Goal: Task Accomplishment & Management: Complete application form

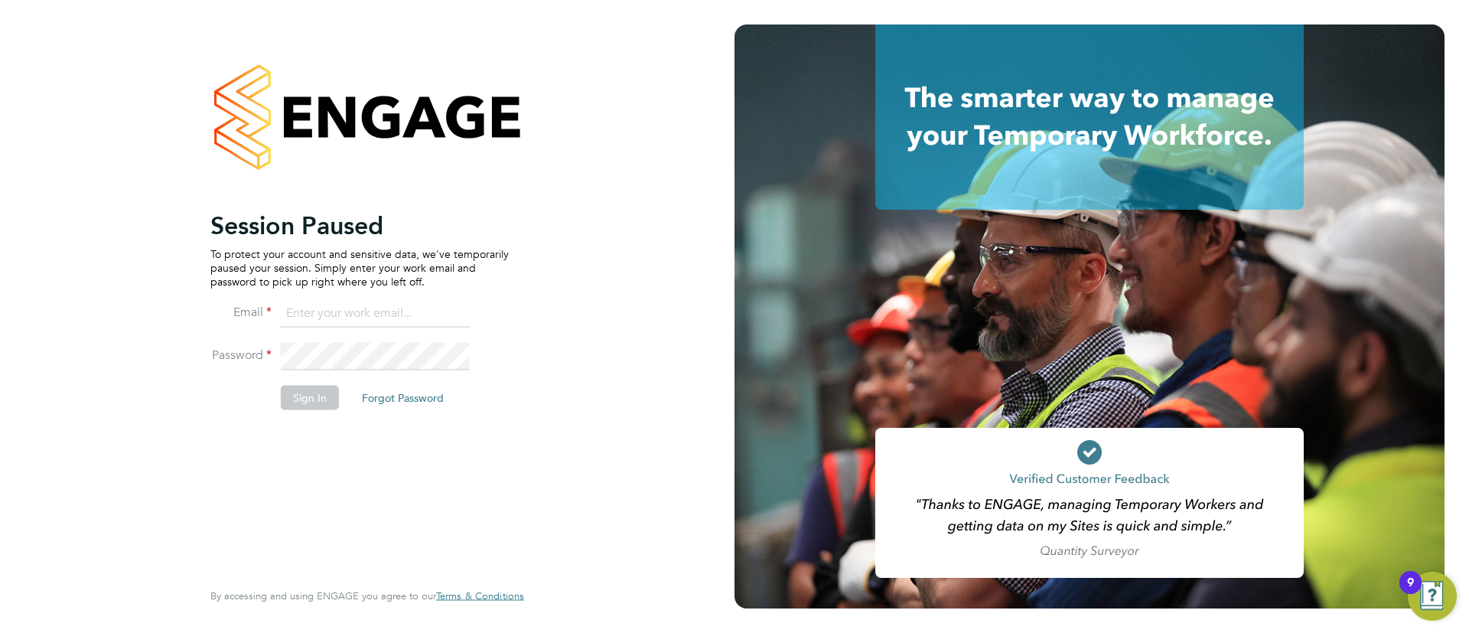
click at [445, 315] on input at bounding box center [375, 314] width 189 height 28
type input "info@cbwstaffingsolutions.com"
click at [327, 406] on button "Sign In" at bounding box center [310, 397] width 58 height 24
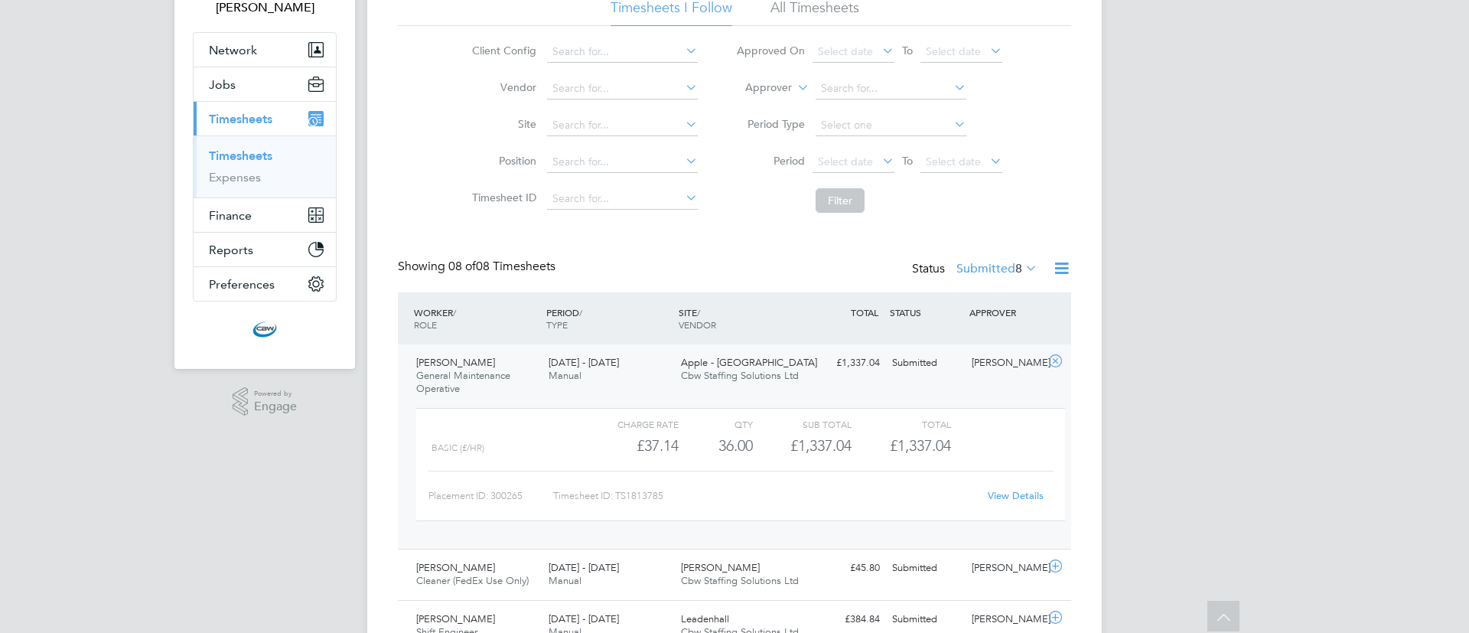
click at [999, 496] on link "View Details" at bounding box center [1016, 495] width 56 height 13
click at [232, 149] on link "Timesheets" at bounding box center [241, 155] width 64 height 15
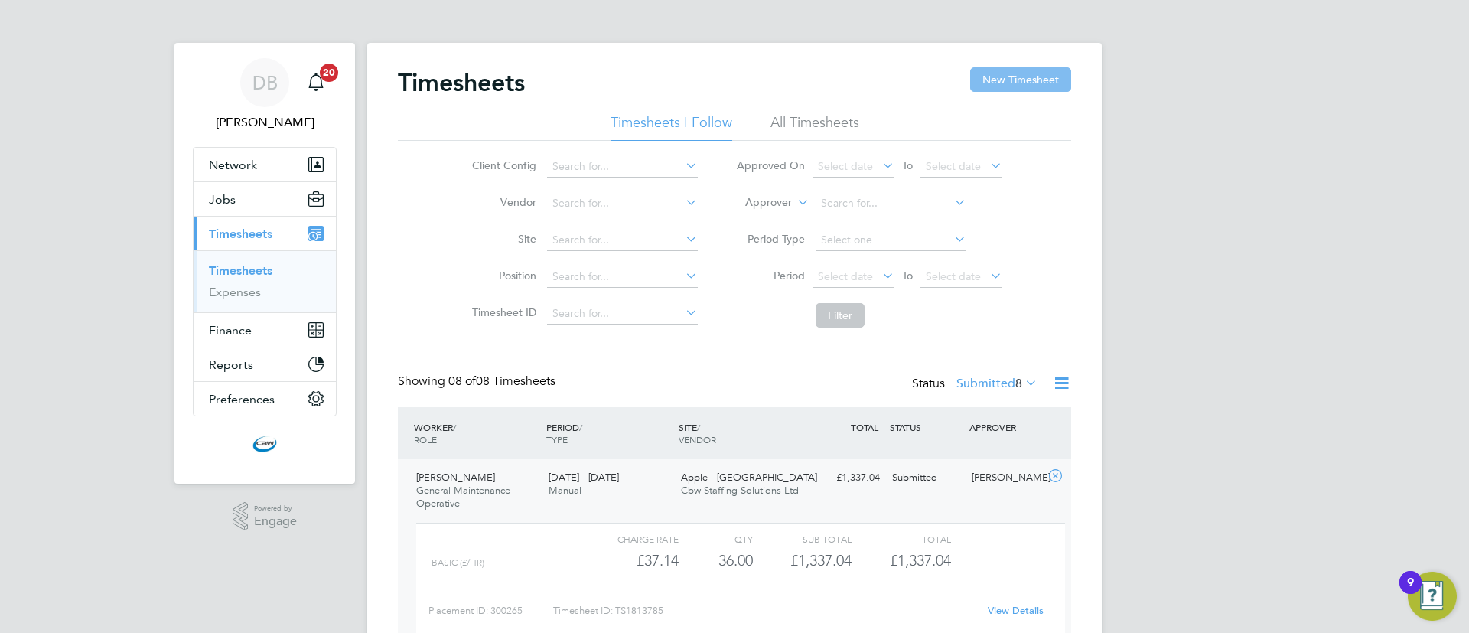
click at [1032, 83] on button "New Timesheet" at bounding box center [1020, 79] width 101 height 24
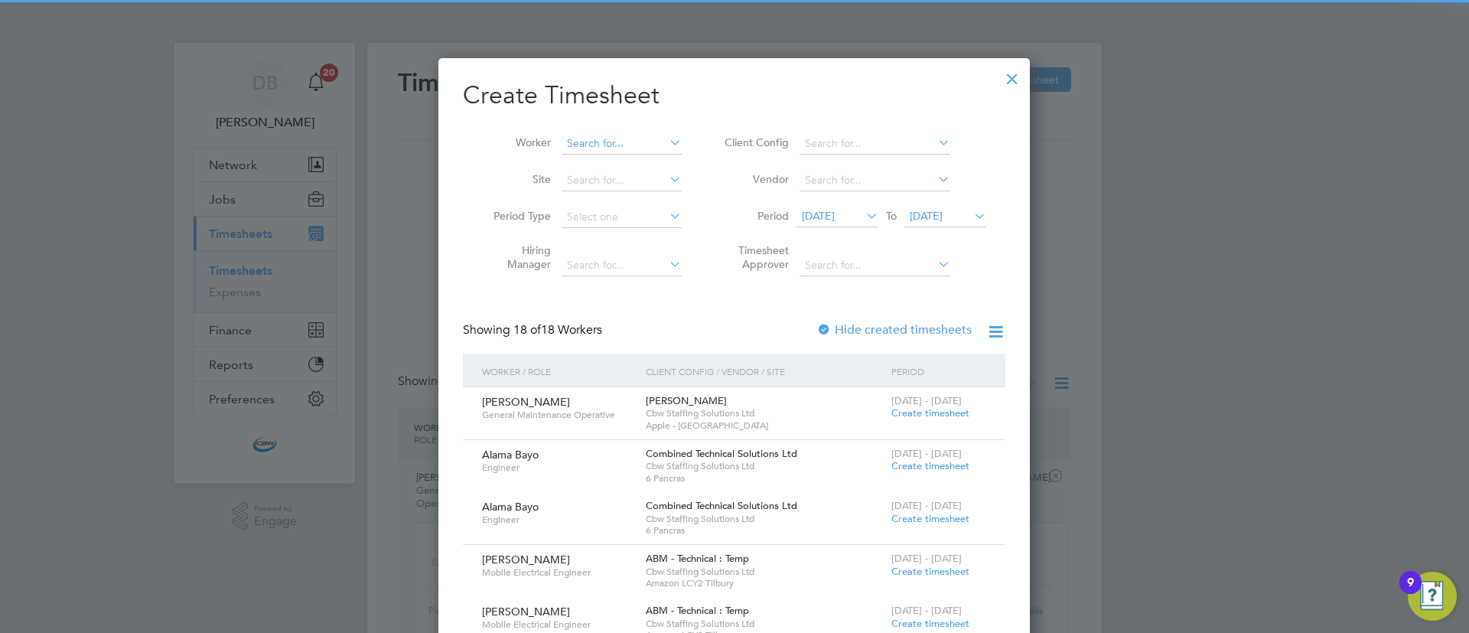
scroll to position [1885, 592]
click at [581, 140] on input at bounding box center [622, 143] width 120 height 21
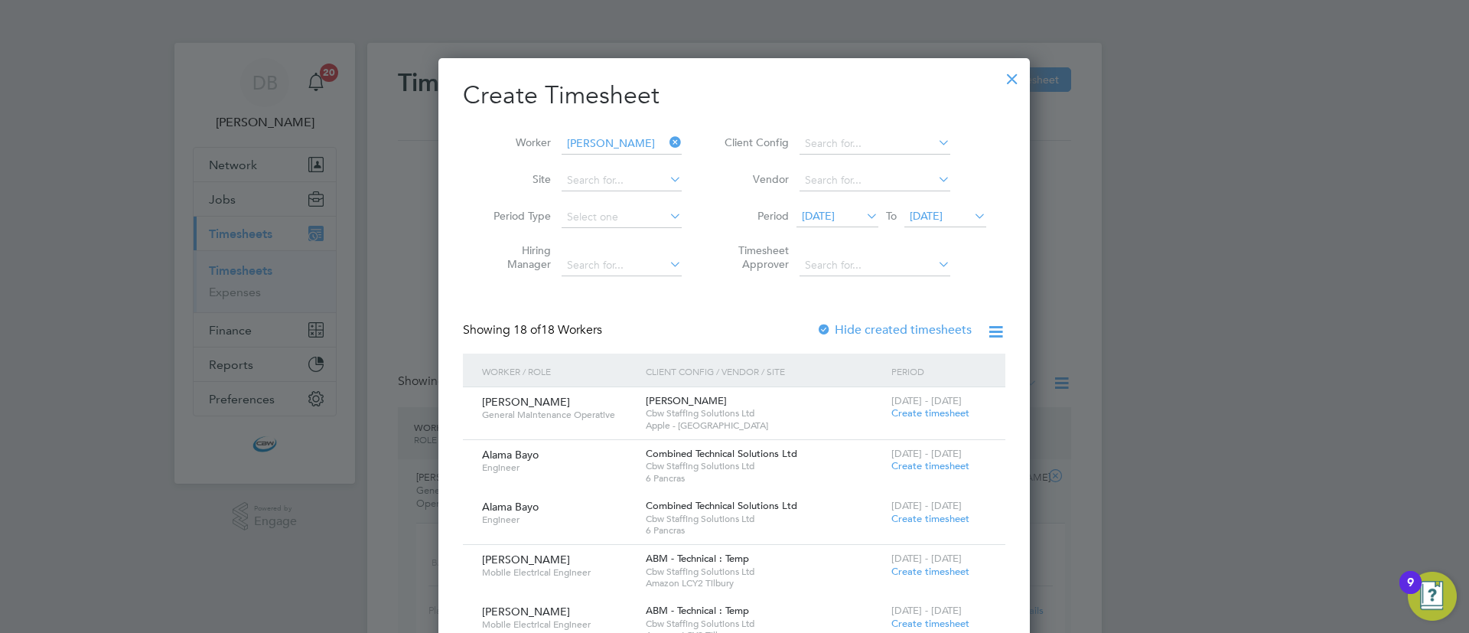
click at [595, 166] on b "Rackel" at bounding box center [611, 164] width 89 height 13
type input "Rackel Wright"
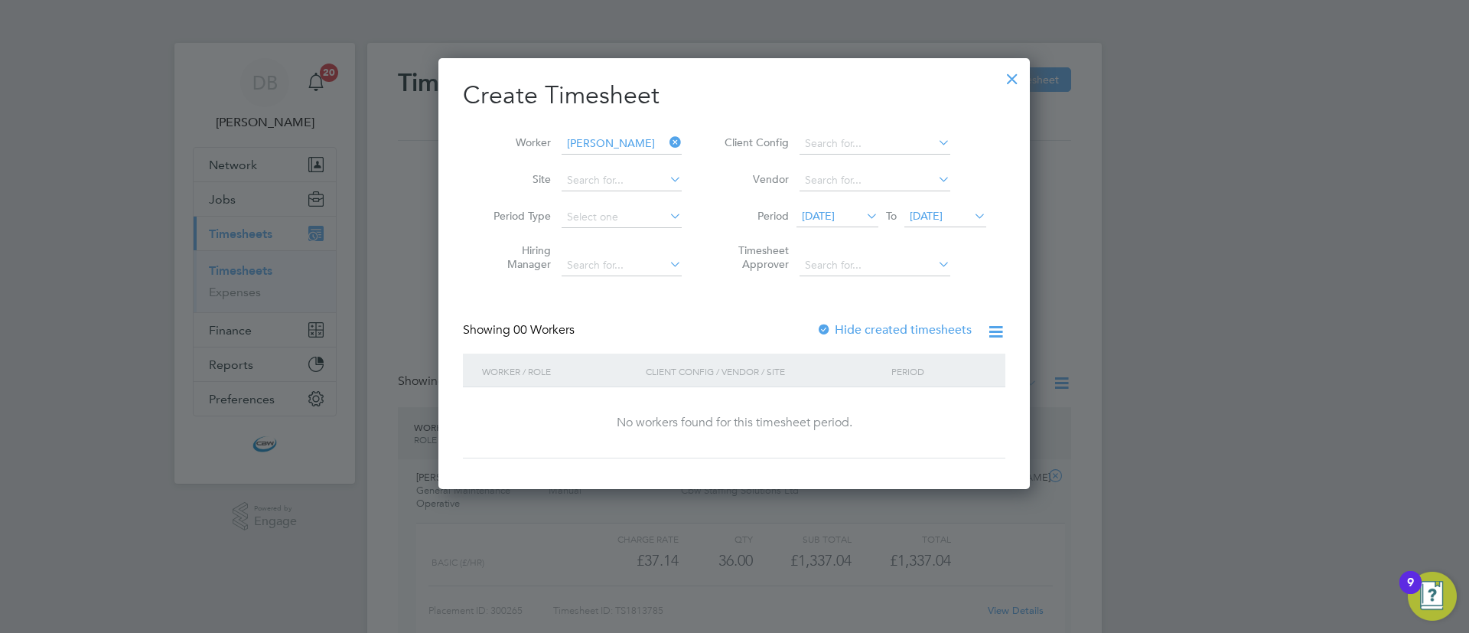
click at [811, 213] on span "20 Aug 2025" at bounding box center [818, 216] width 33 height 14
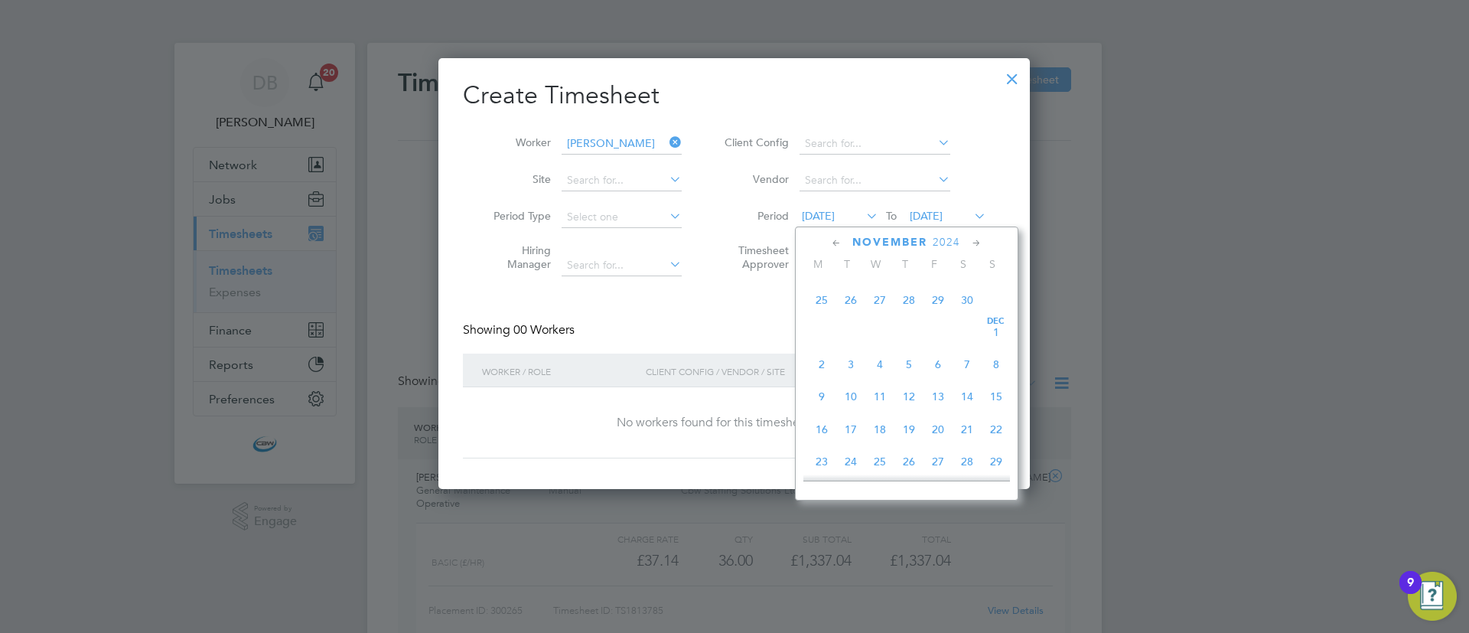
scroll to position [198, 0]
click at [890, 327] on span "9" at bounding box center [880, 326] width 29 height 29
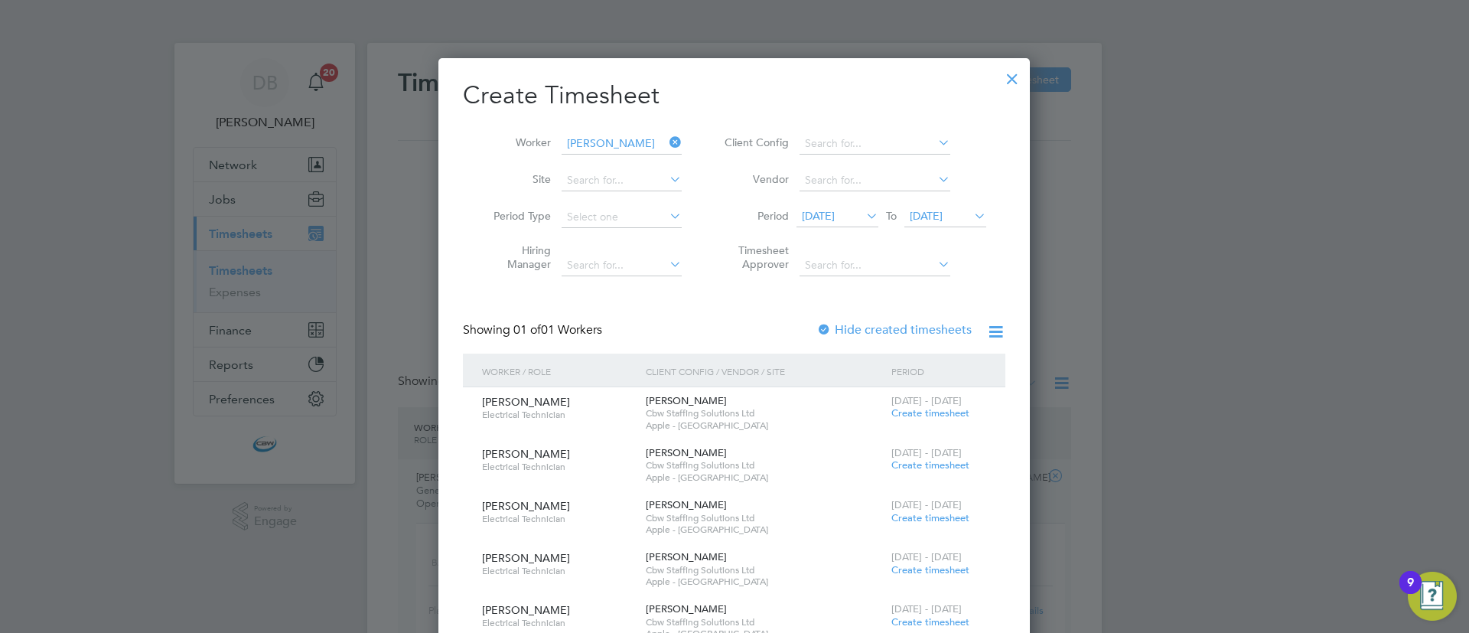
scroll to position [230, 0]
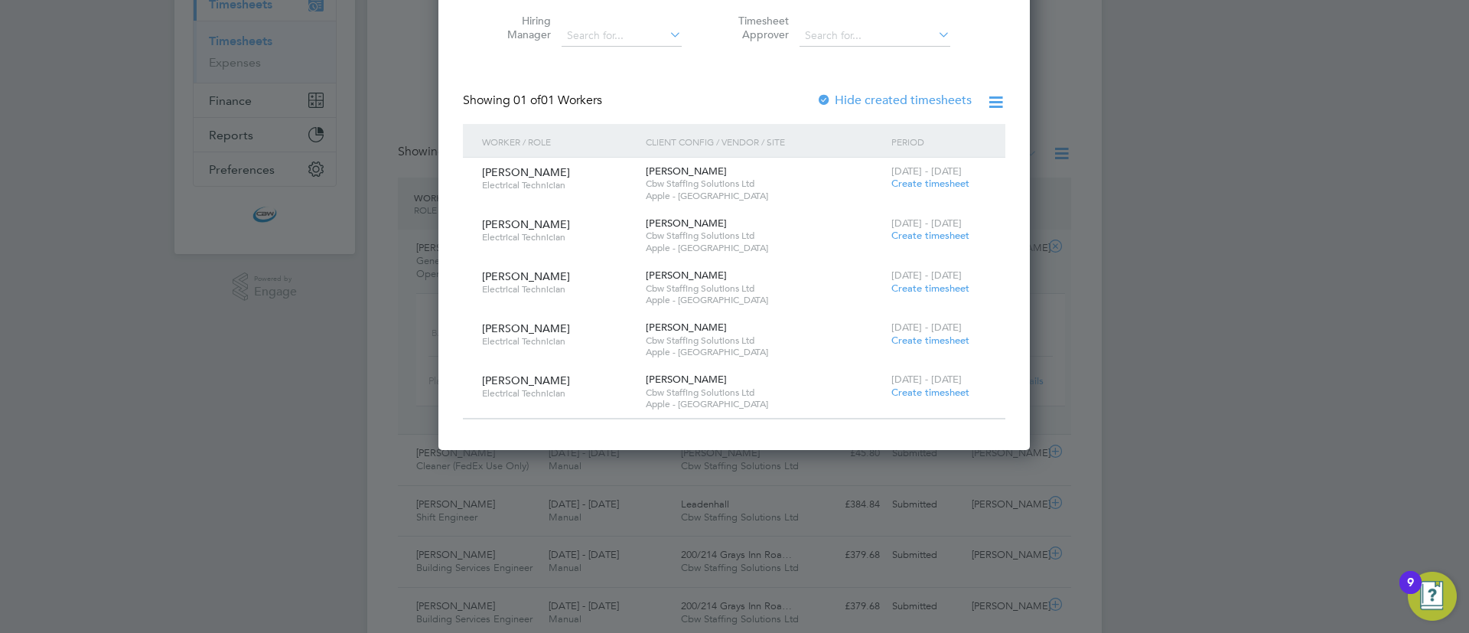
click at [828, 96] on div at bounding box center [824, 100] width 15 height 15
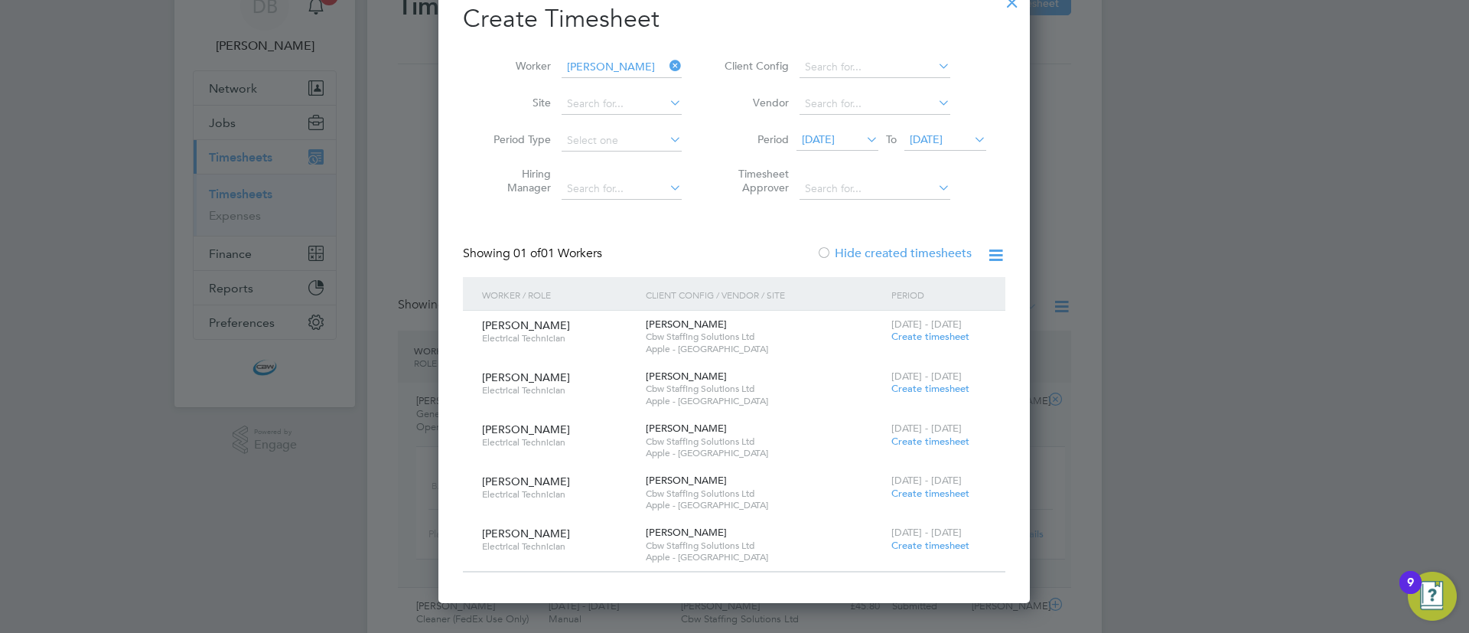
scroll to position [0, 0]
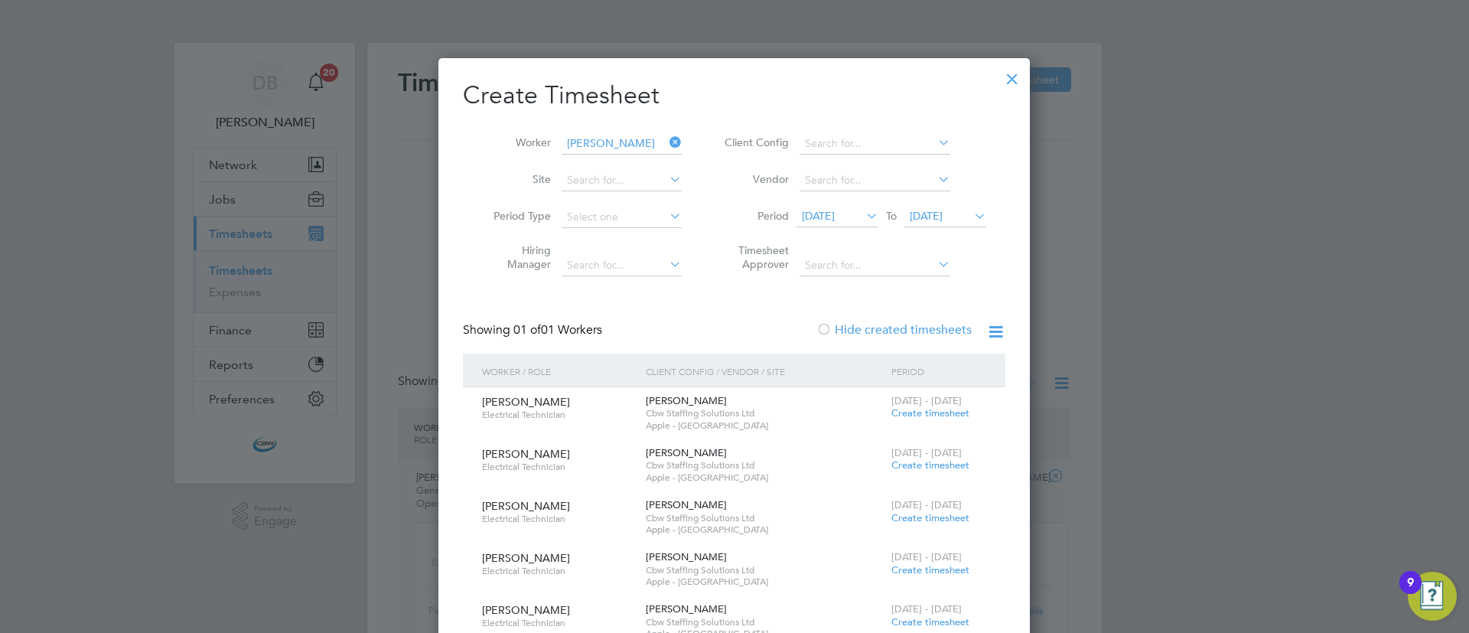
click at [835, 209] on span "09 Oct 2024" at bounding box center [818, 216] width 33 height 14
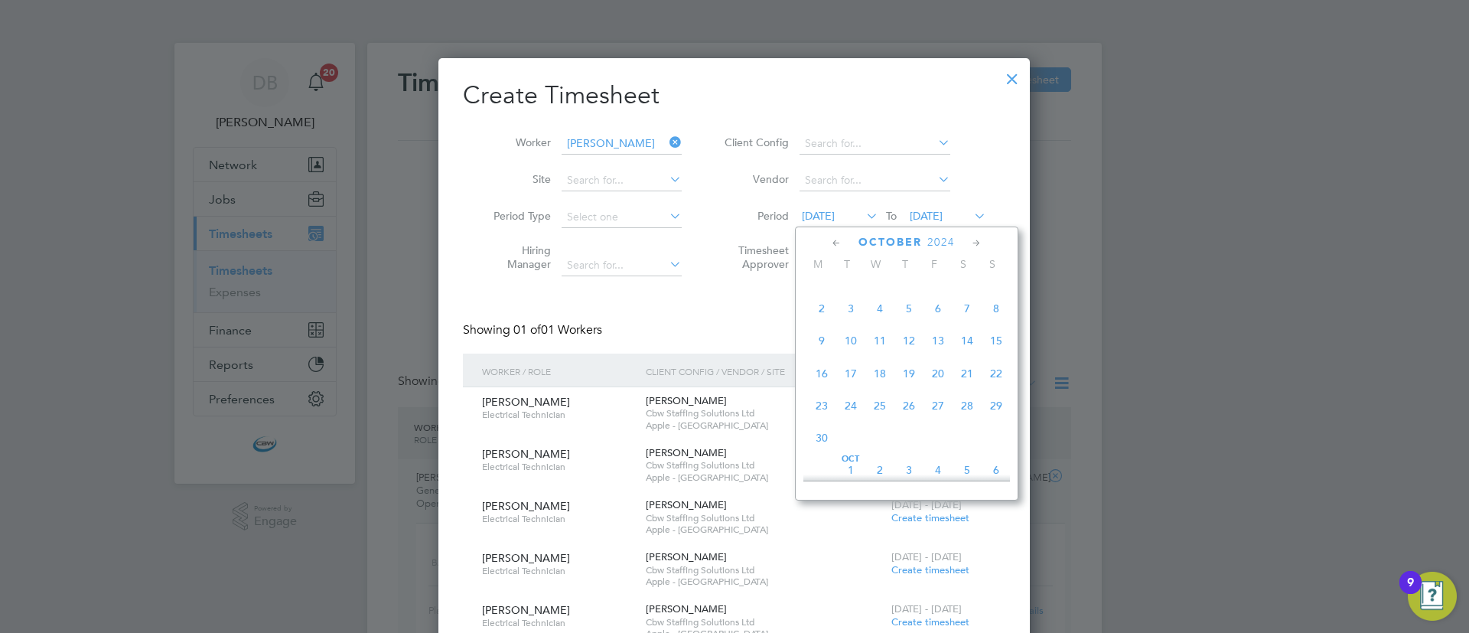
scroll to position [165, 0]
click at [850, 326] on span "9" at bounding box center [850, 327] width 29 height 29
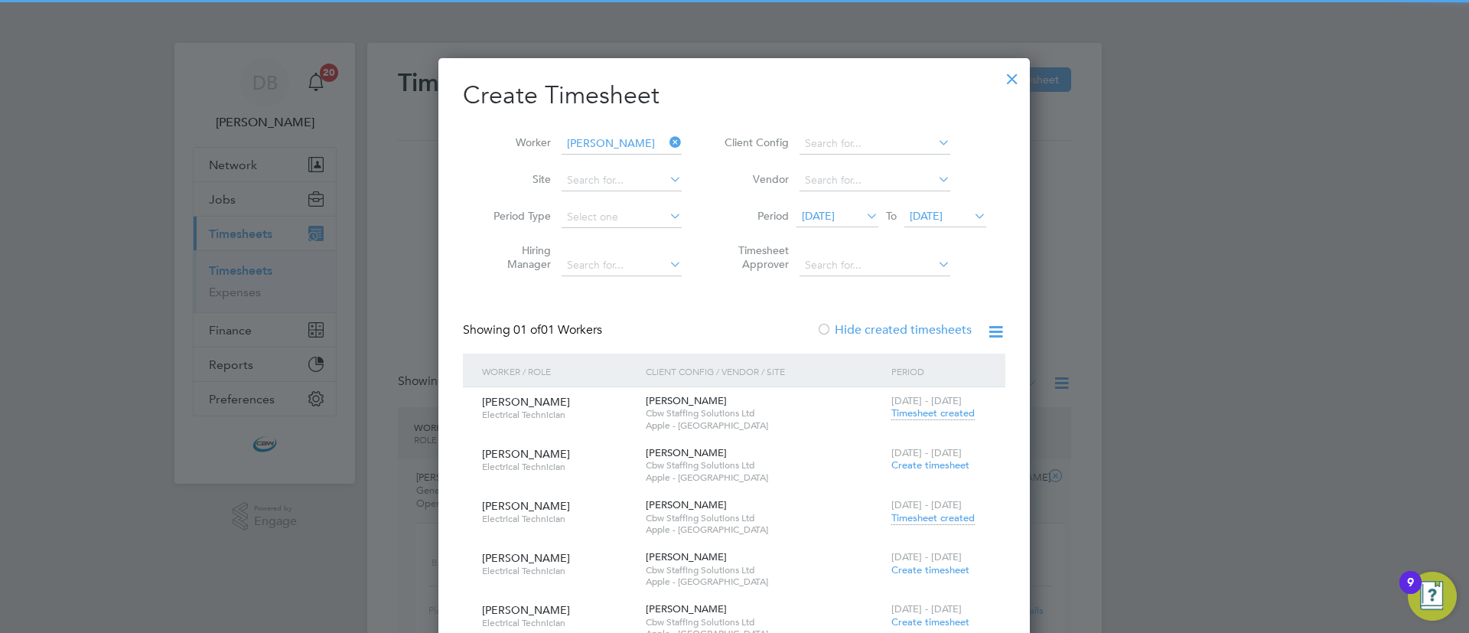
scroll to position [230, 0]
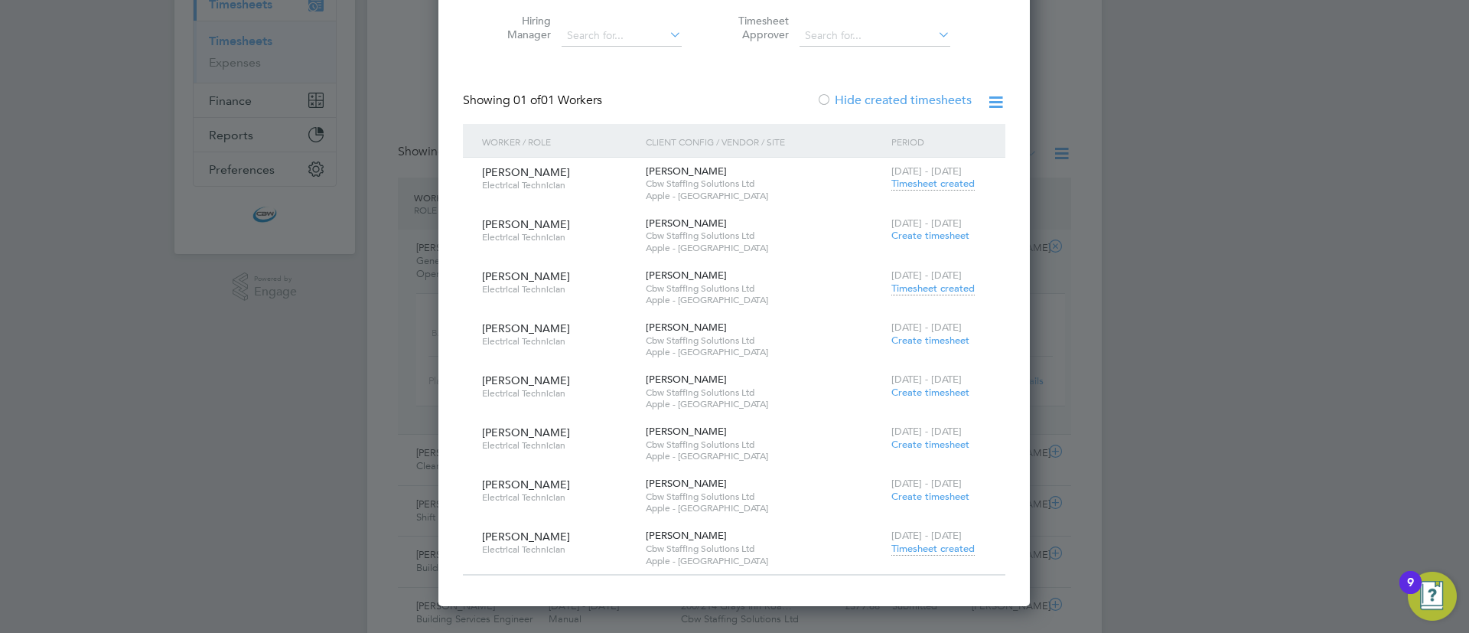
click at [918, 290] on span "Timesheet created" at bounding box center [933, 289] width 83 height 14
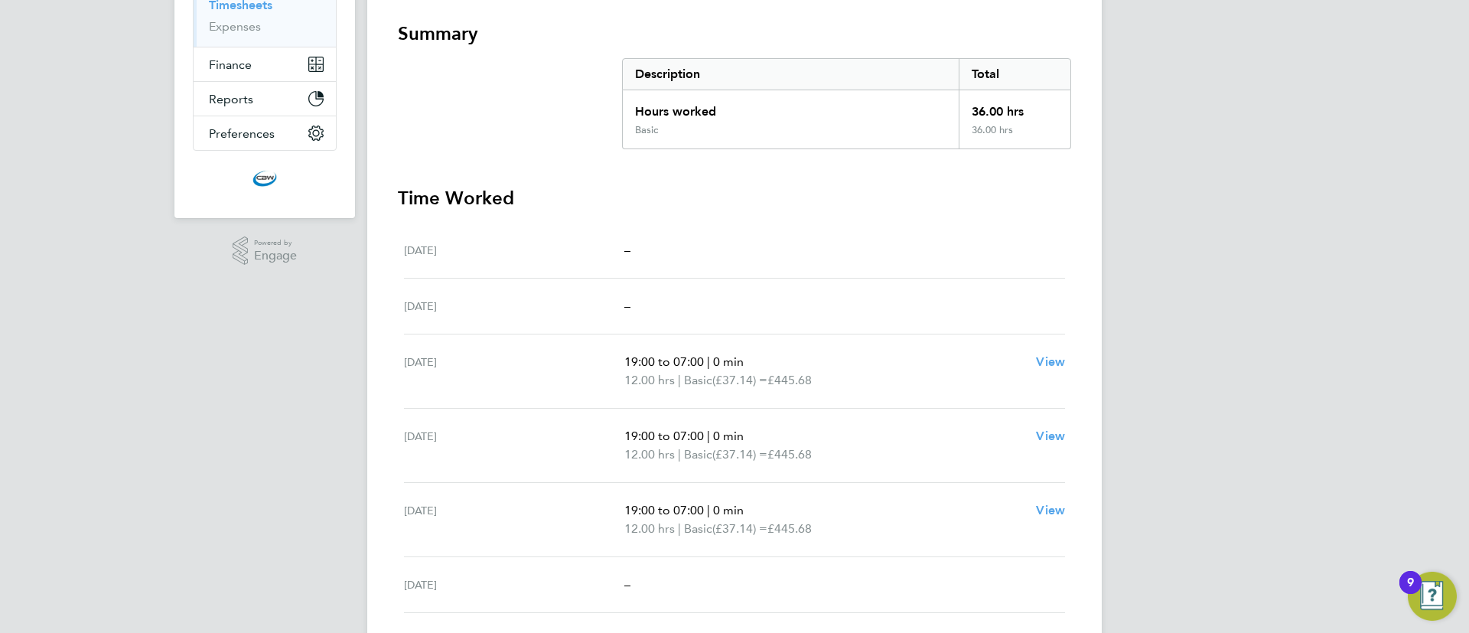
scroll to position [207, 0]
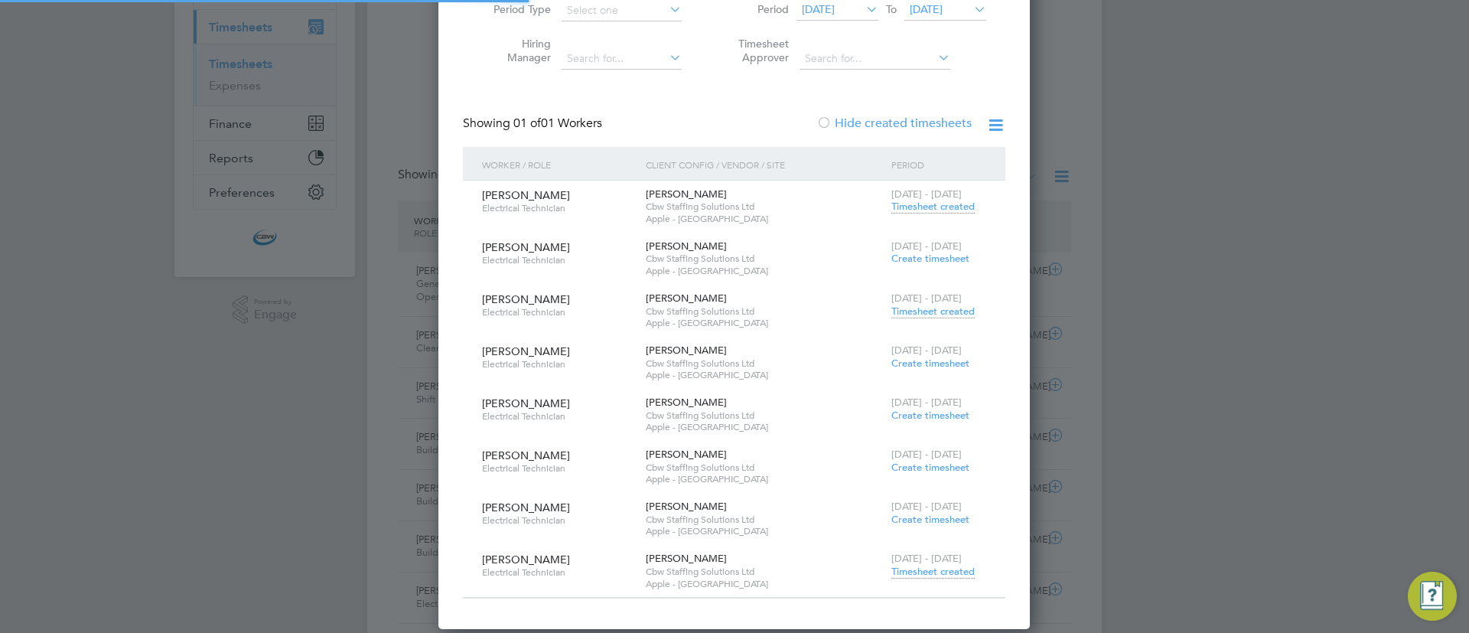
scroll to position [51, 133]
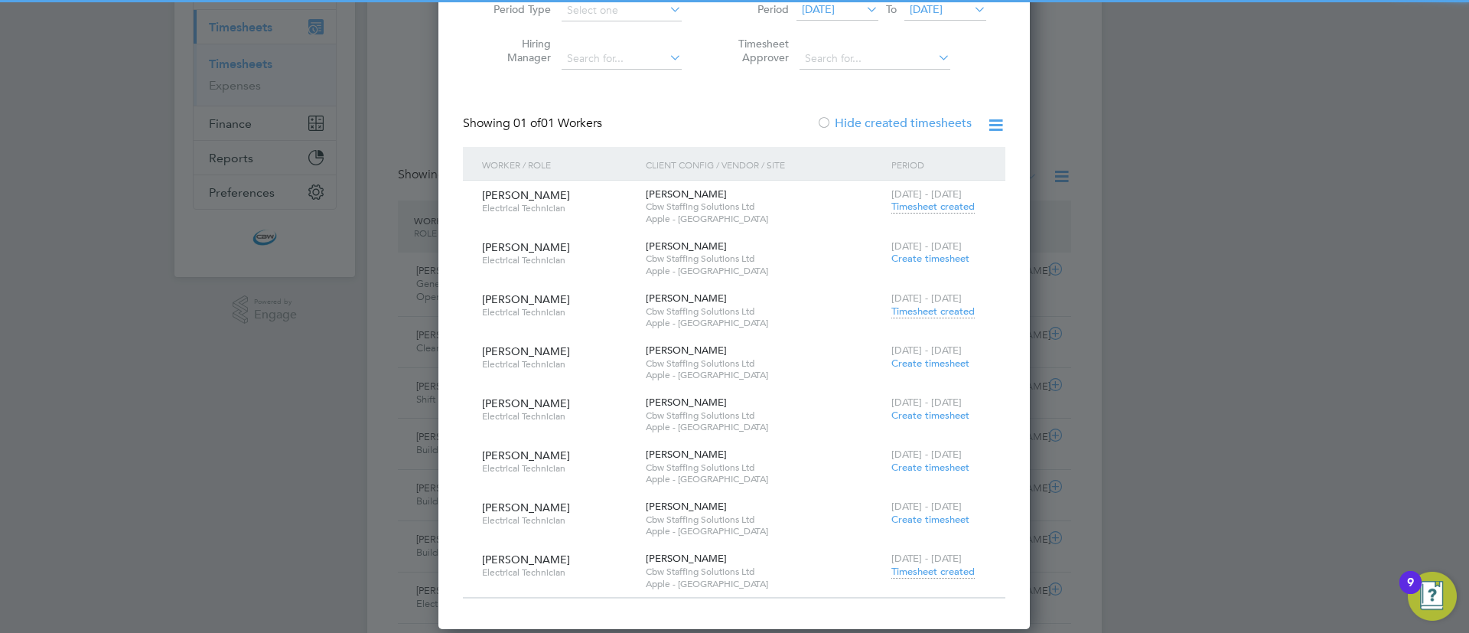
click at [911, 209] on span "Timesheet created" at bounding box center [933, 207] width 83 height 14
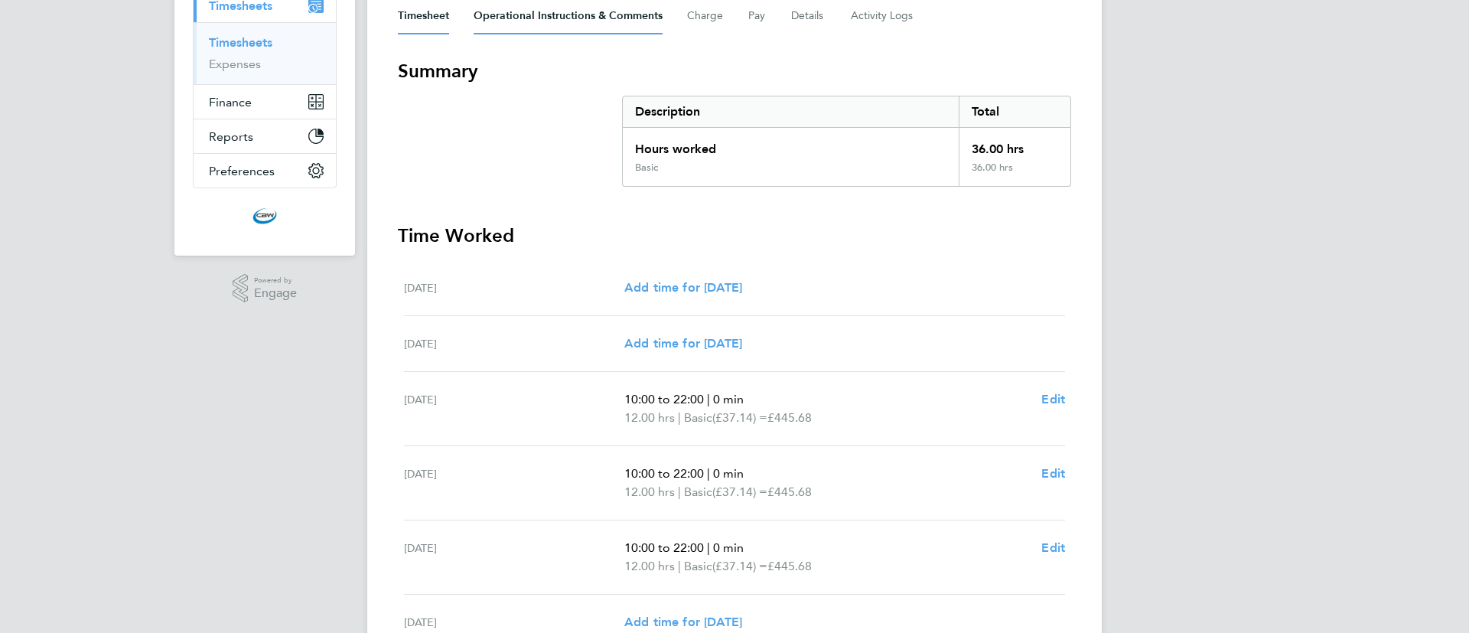
scroll to position [115, 0]
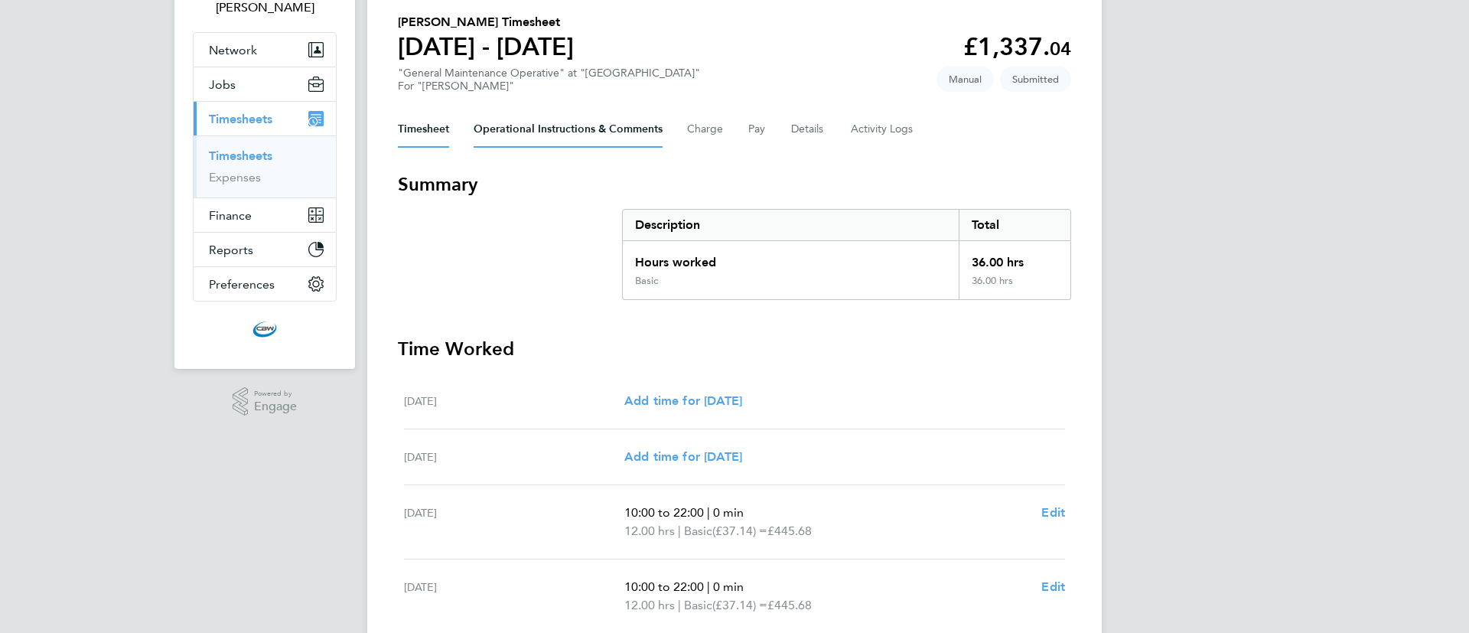
click at [589, 135] on Comments-tab "Operational Instructions & Comments" at bounding box center [568, 129] width 189 height 37
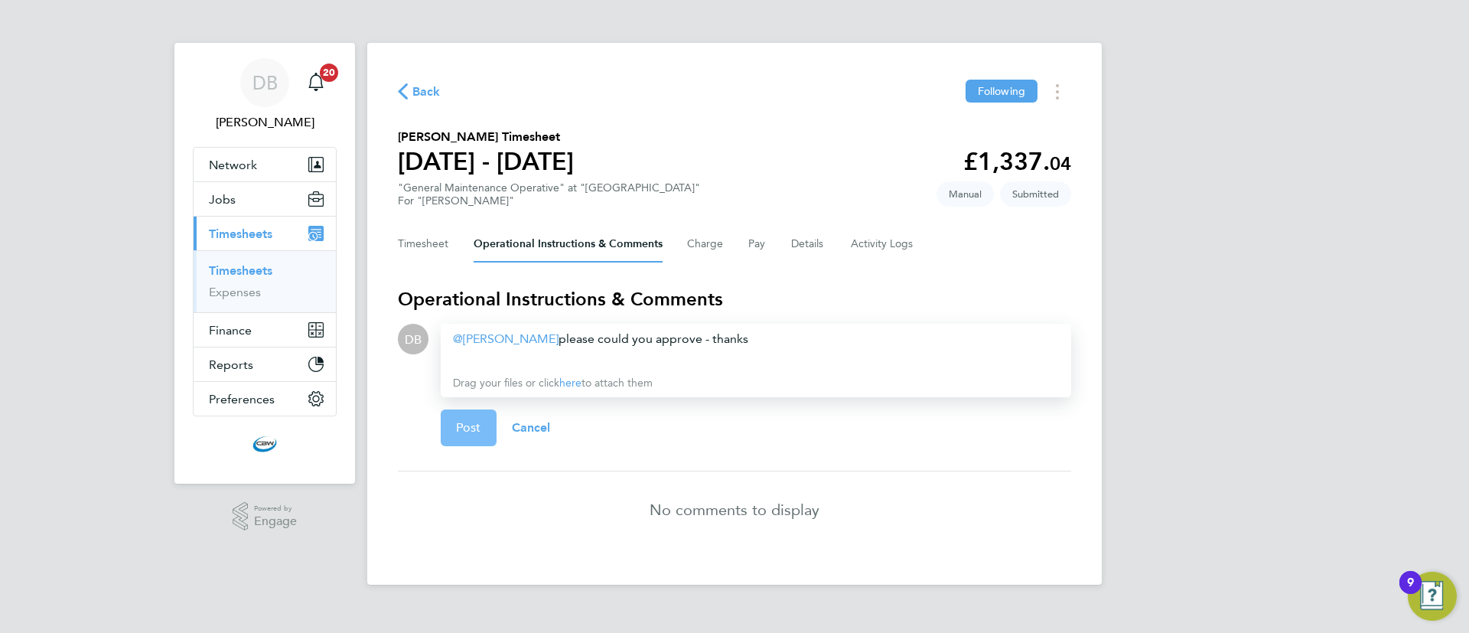
click at [458, 424] on span "Post" at bounding box center [468, 427] width 25 height 15
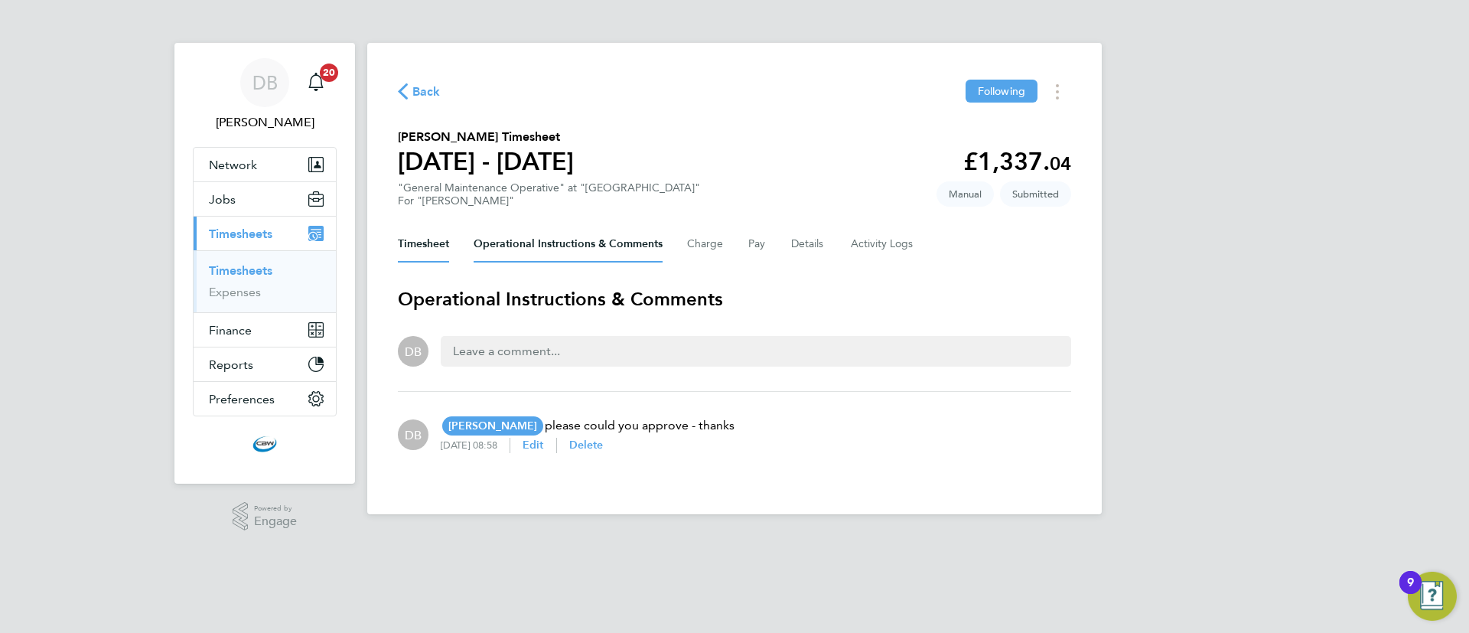
click at [427, 236] on button "Timesheet" at bounding box center [423, 244] width 51 height 37
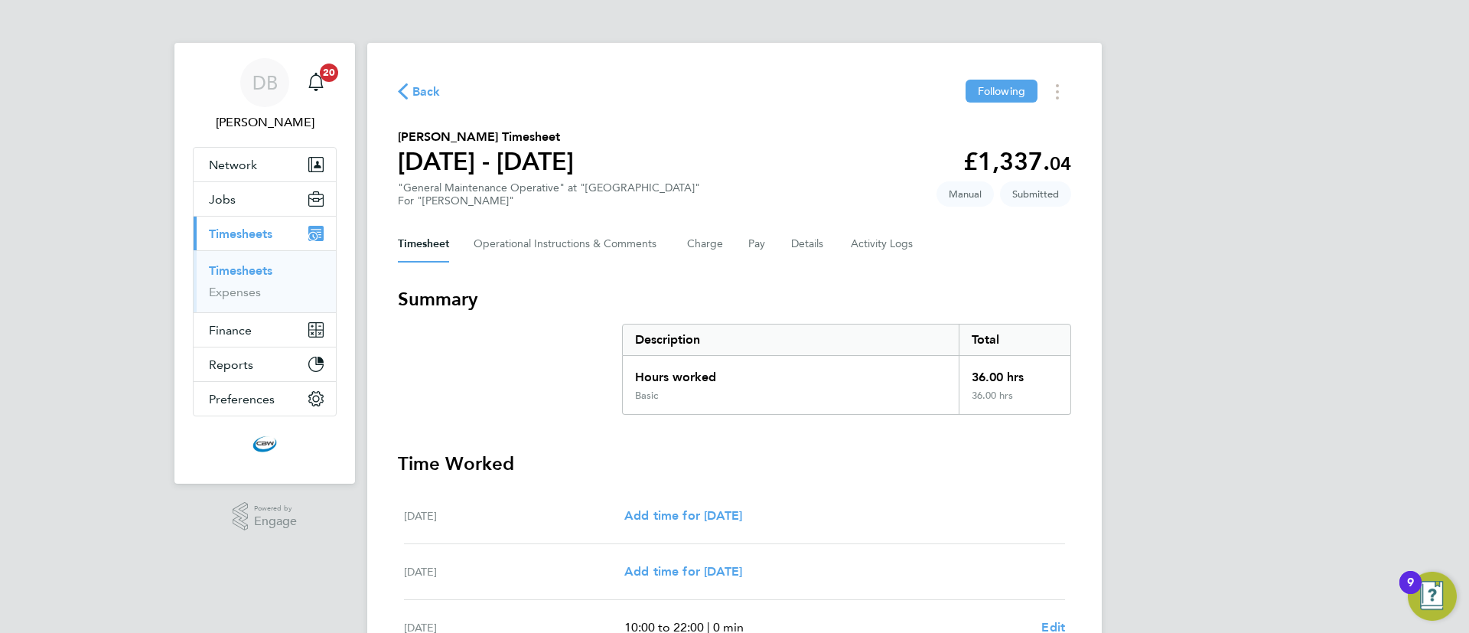
click at [259, 268] on link "Timesheets" at bounding box center [241, 270] width 64 height 15
